Goal: Information Seeking & Learning: Find specific fact

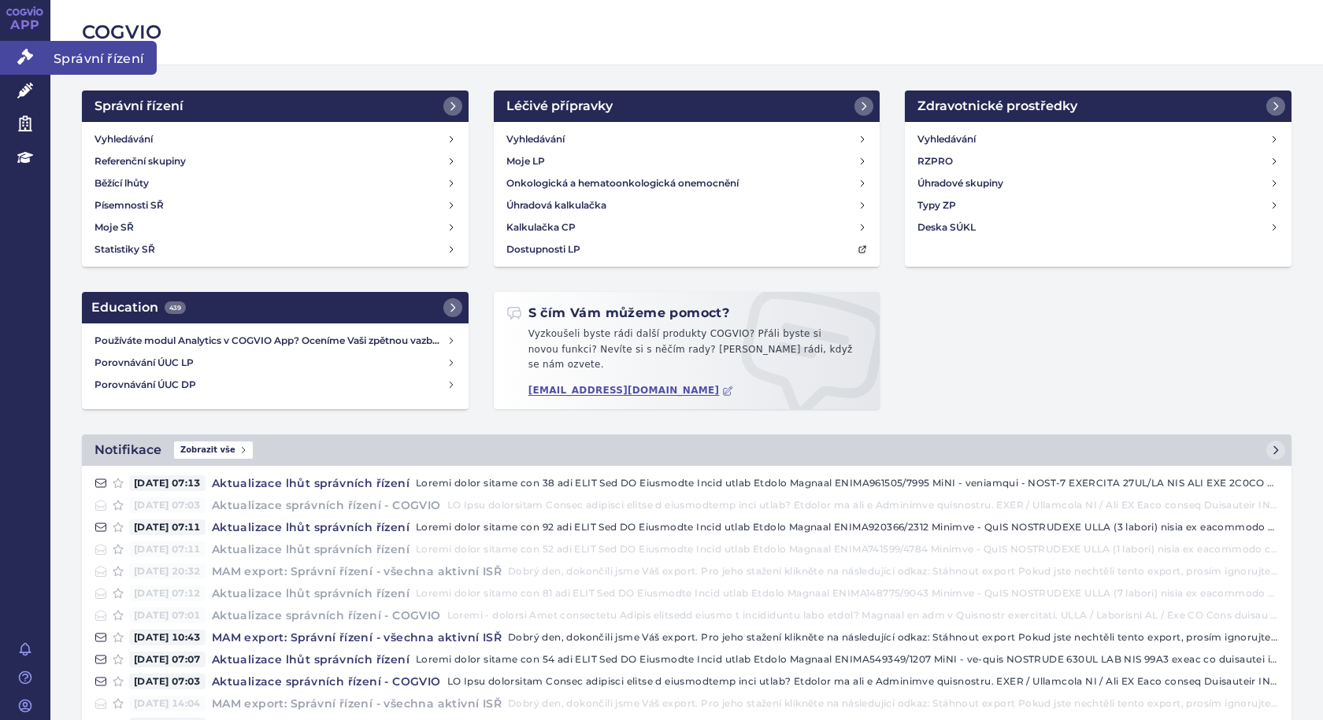
click at [94, 48] on span "Správní řízení" at bounding box center [103, 57] width 106 height 33
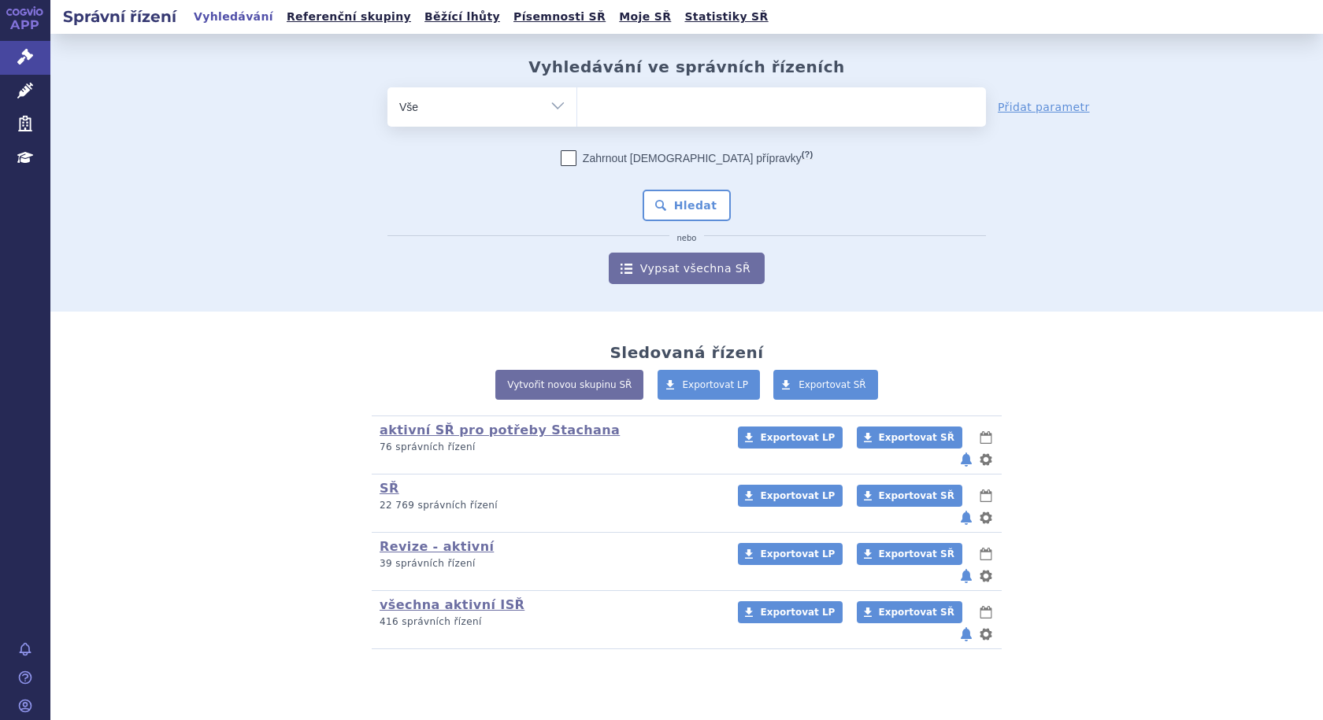
click at [701, 111] on ul at bounding box center [781, 103] width 409 height 33
click at [577, 111] on select at bounding box center [576, 106] width 1 height 39
type input "SU"
type input "SUKL"
type input "SUKLS"
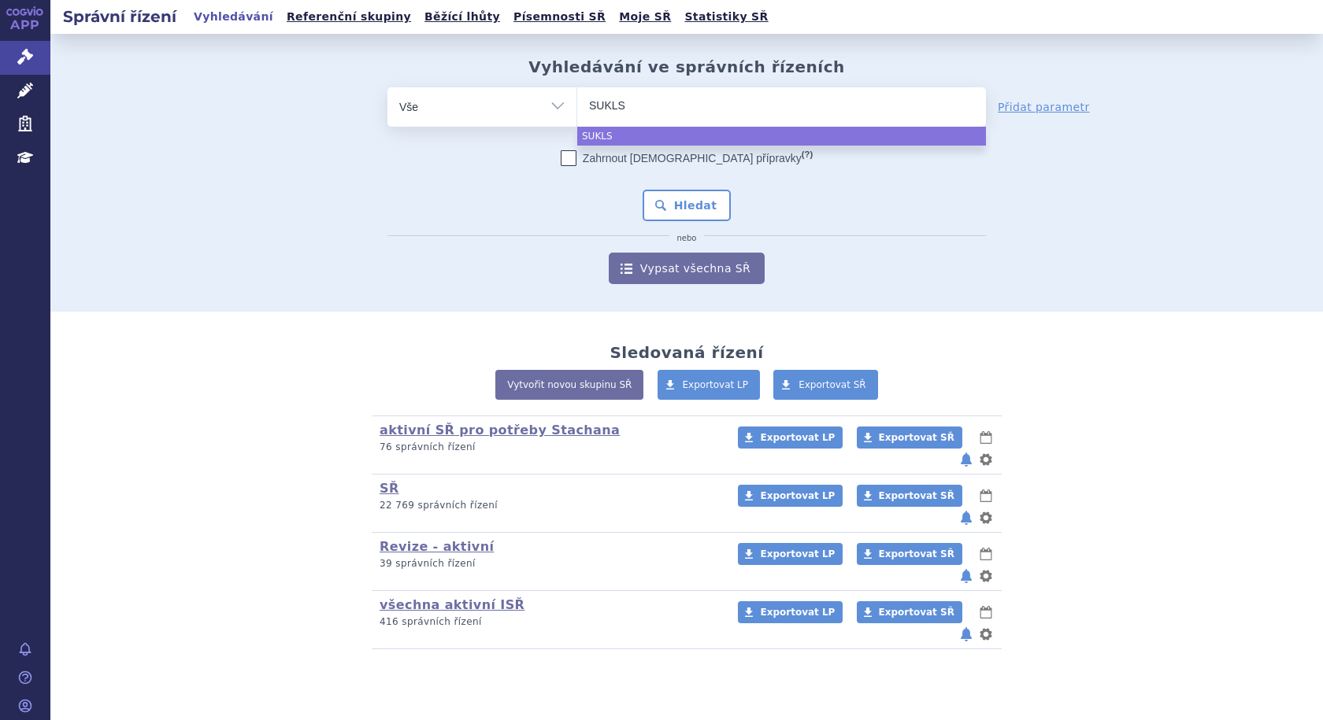
type input "SUKLS3"
type input "SUKLS37"
type input "SUKLS378"
type input "SUKLS3783"
type input "SUKLS37832"
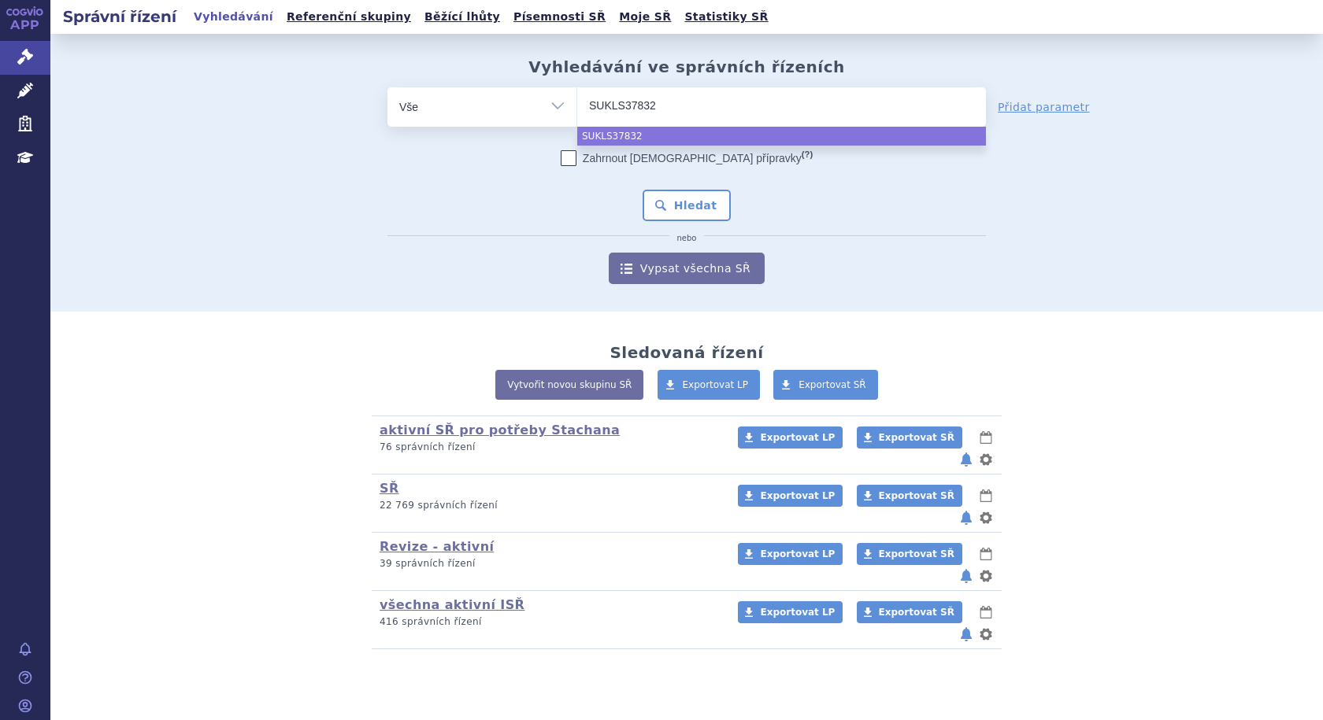
type input "SUKLS37832/"
type input "SUKLS37832/2"
type input "SUKLS37832/20"
type input "SUKLS37832/202"
type input "SUKLS37832/2024"
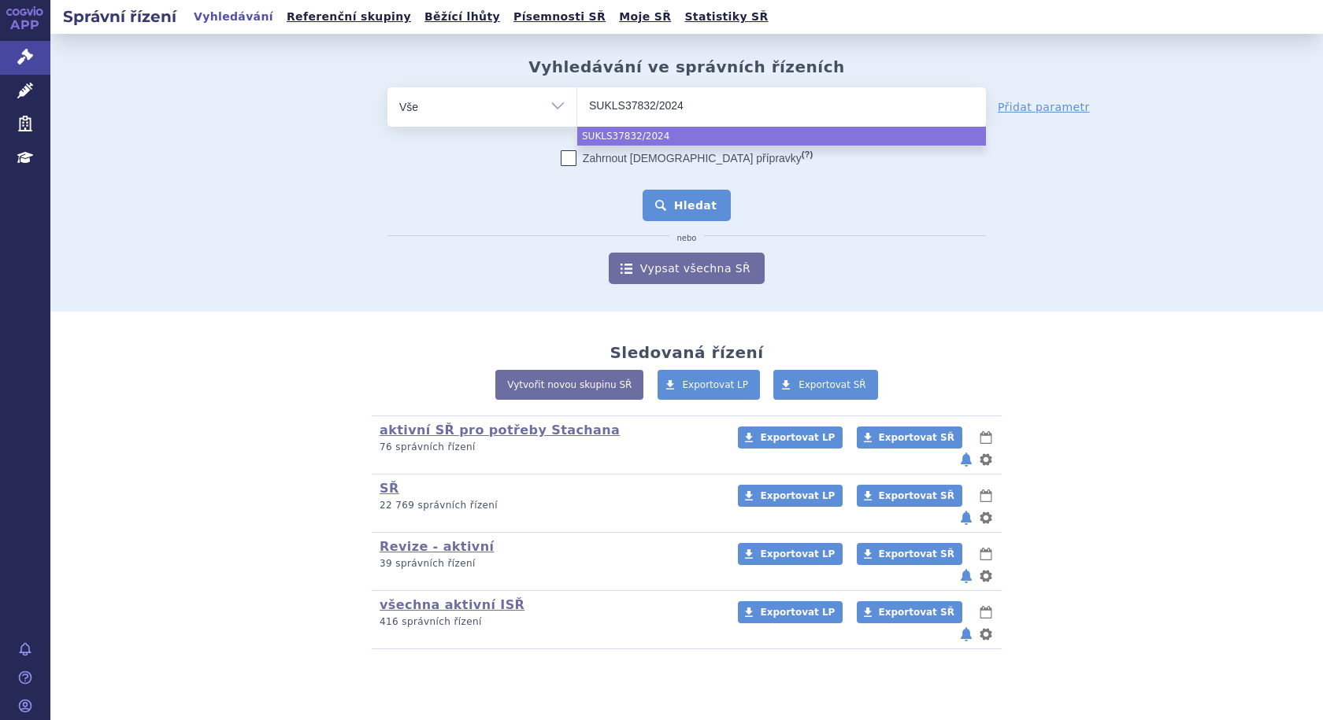
select select "SUKLS37832/2024"
click at [674, 194] on button "Hledat" at bounding box center [686, 205] width 89 height 31
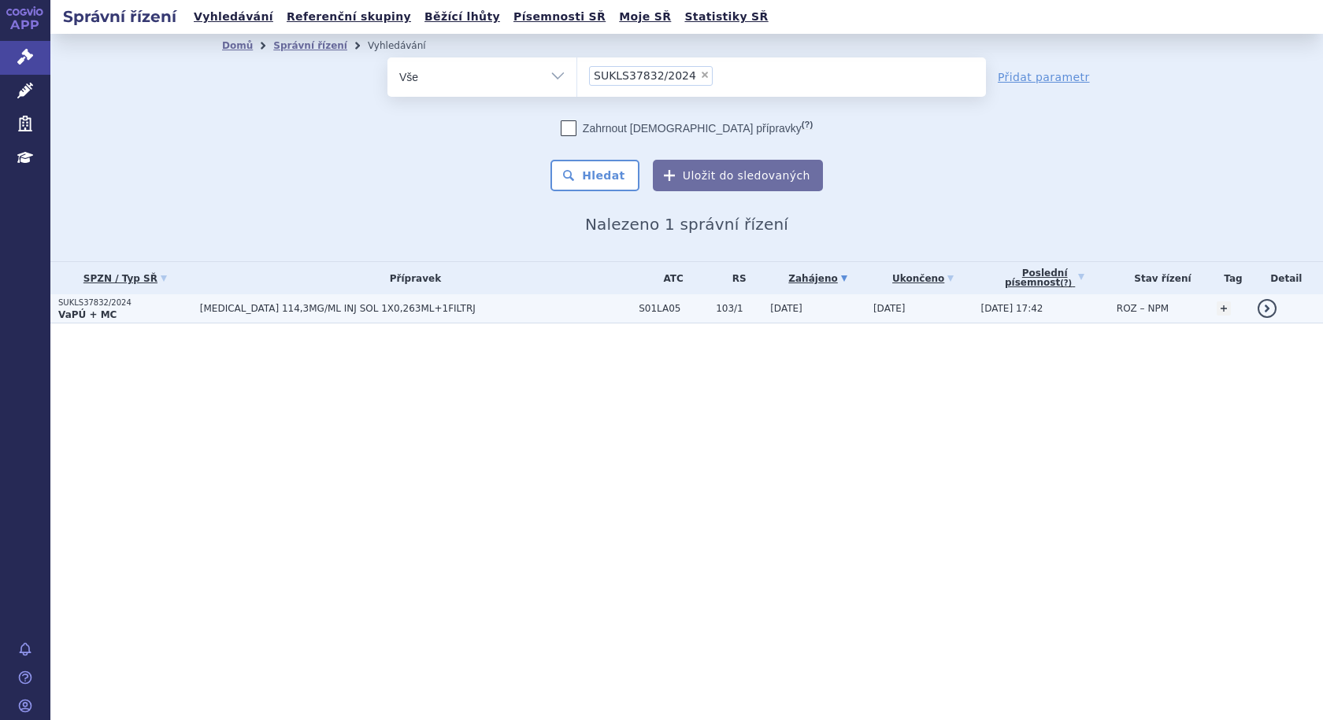
click at [331, 307] on span "EYLEA 114,3MG/ML INJ SOL 1X0,263ML+1FILTRJ" at bounding box center [397, 308] width 394 height 11
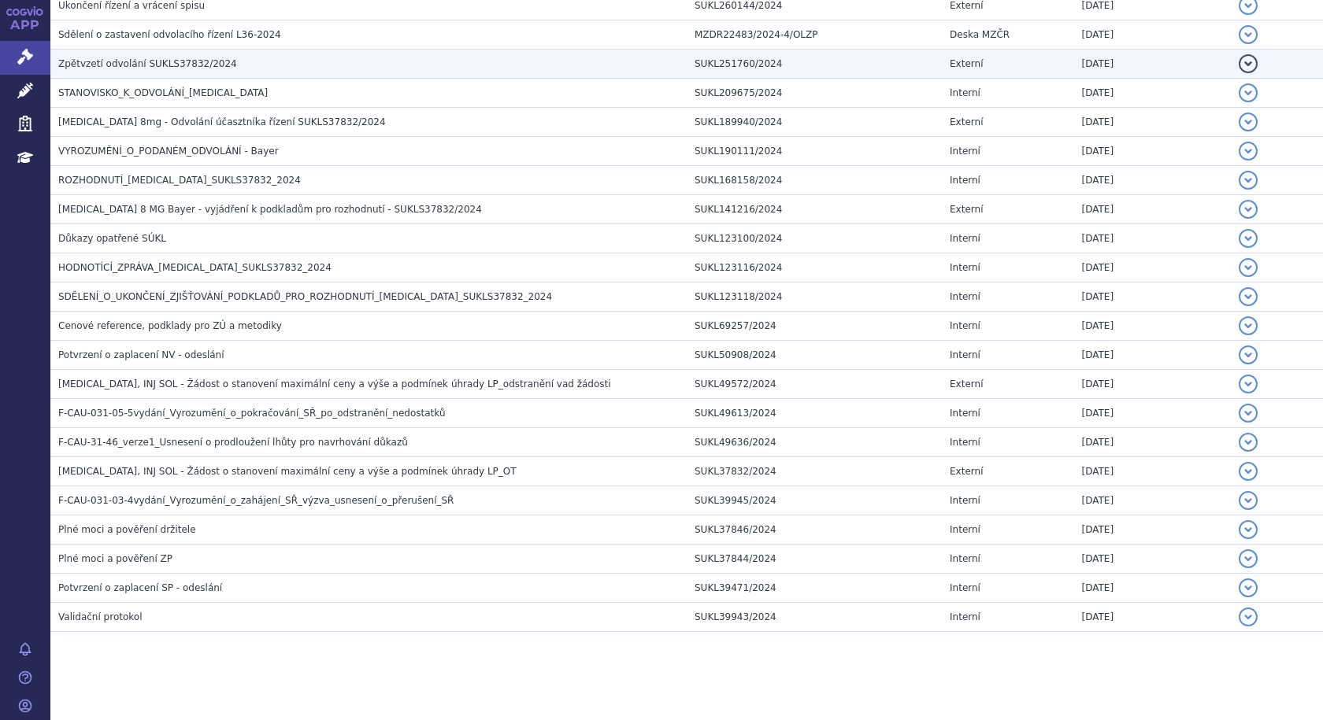
scroll to position [407, 0]
